Goal: Task Accomplishment & Management: Use online tool/utility

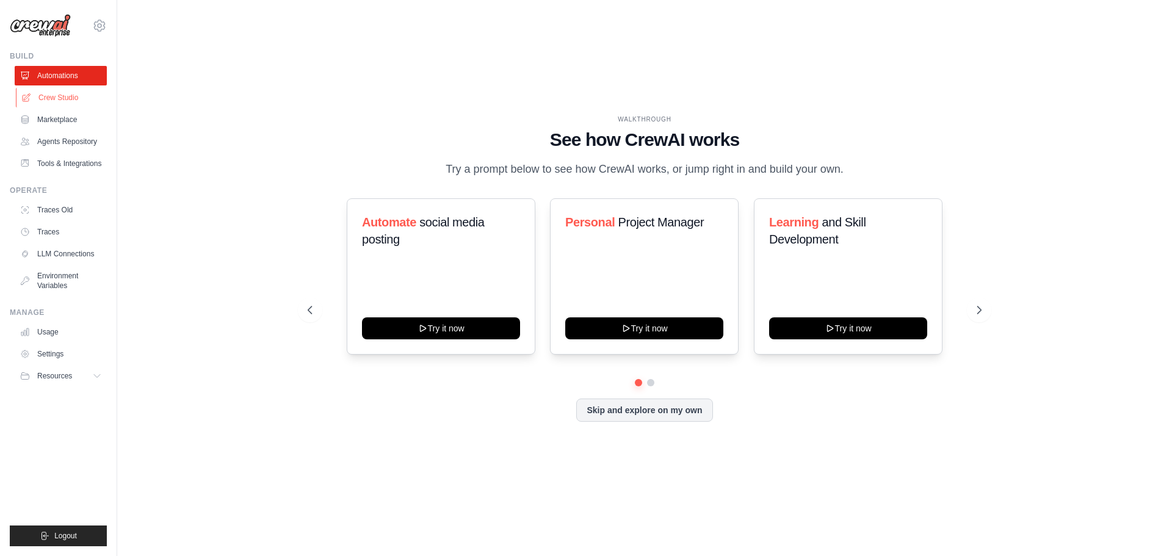
click at [52, 93] on link "Crew Studio" at bounding box center [62, 98] width 92 height 20
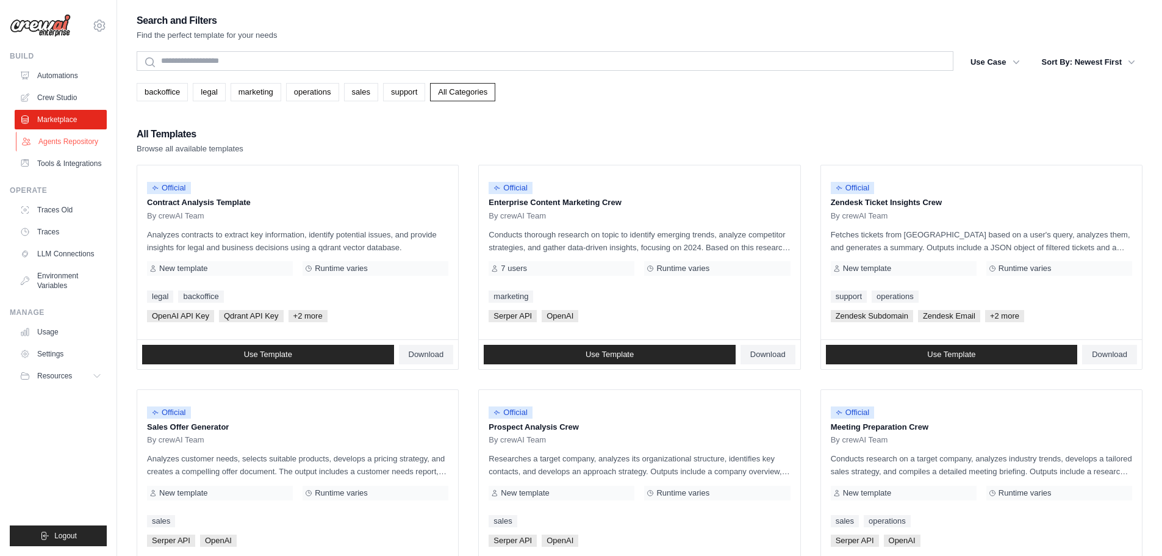
click at [60, 148] on link "Agents Repository" at bounding box center [62, 142] width 92 height 20
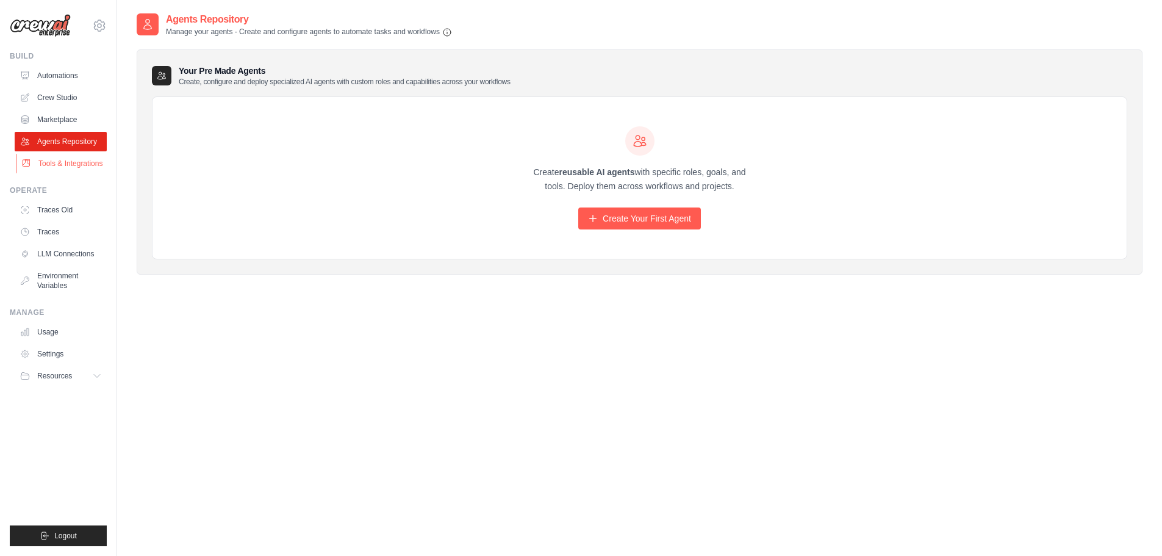
click at [61, 171] on link "Tools & Integrations" at bounding box center [62, 164] width 92 height 20
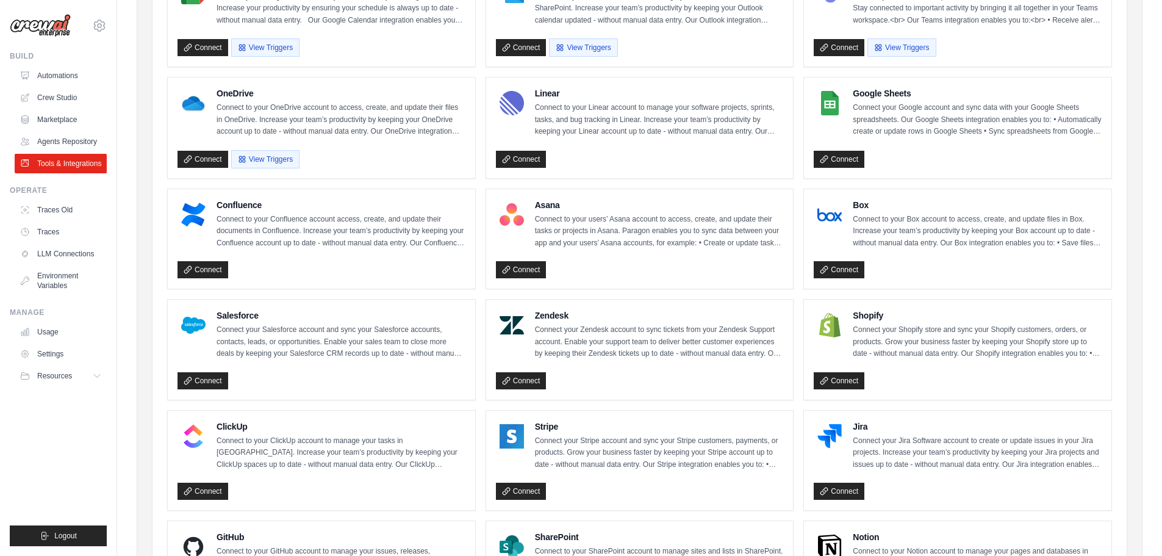
scroll to position [480, 0]
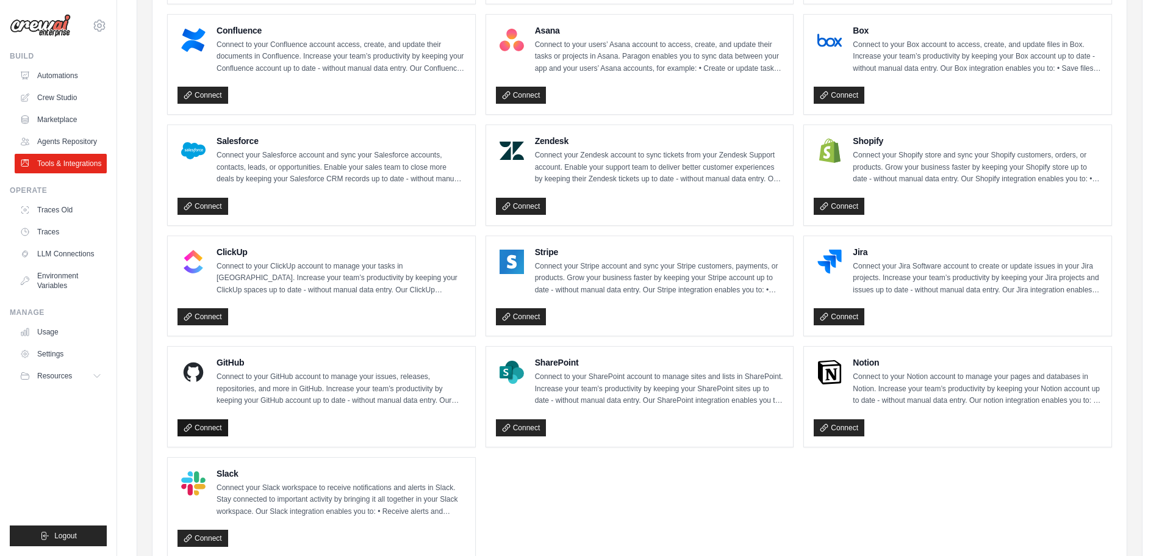
click at [210, 419] on link "Connect" at bounding box center [203, 427] width 51 height 17
